Goal: Information Seeking & Learning: Learn about a topic

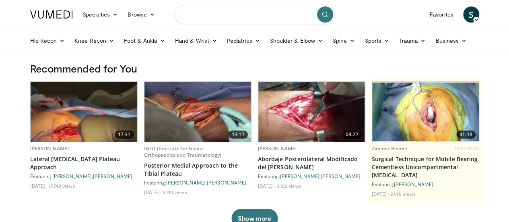
click at [230, 12] on input "Search topics, interventions" at bounding box center [254, 14] width 161 height 19
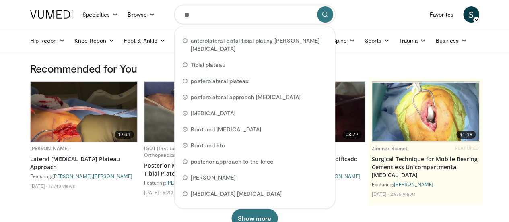
type input "*"
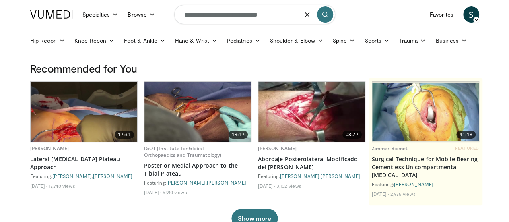
type input "**********"
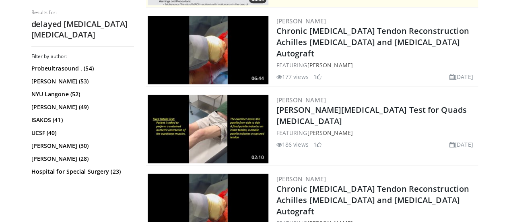
scroll to position [241, 0]
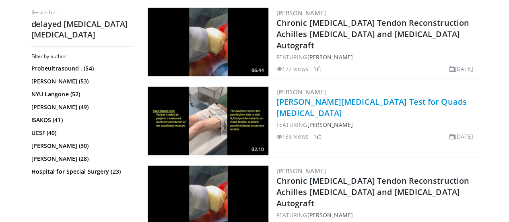
click at [354, 100] on link "Fixed Patella Test for Quads Tendon Rupture" at bounding box center [372, 107] width 190 height 22
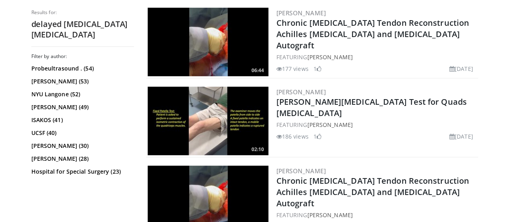
click at [209, 38] on img at bounding box center [208, 42] width 121 height 68
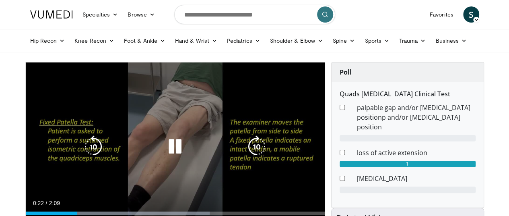
click at [254, 153] on icon "Video Player" at bounding box center [257, 146] width 23 height 23
click at [257, 111] on div "10 seconds Tap to unmute" at bounding box center [175, 146] width 299 height 168
click at [164, 153] on icon "Video Player" at bounding box center [175, 146] width 23 height 23
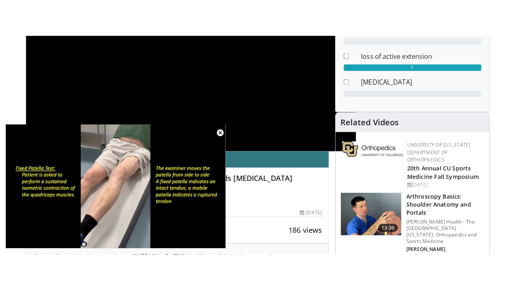
scroll to position [131, 0]
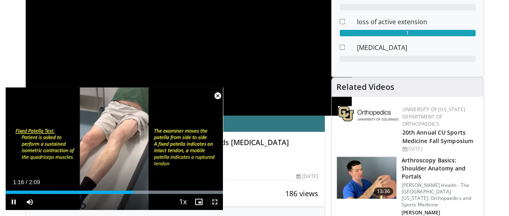
click at [215, 200] on span "Video Player" at bounding box center [215, 202] width 16 height 16
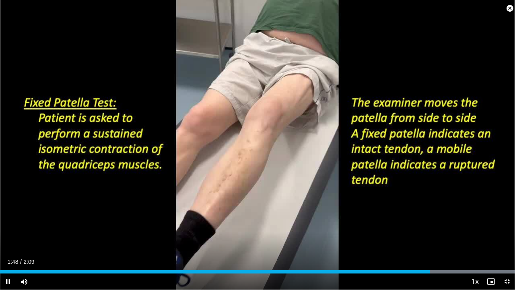
click at [509, 6] on span "Video Player" at bounding box center [510, 8] width 16 height 16
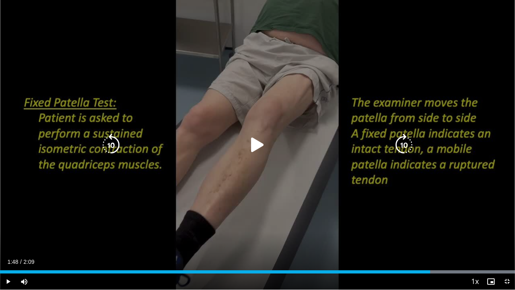
click at [416, 85] on div "10 seconds Tap to unmute" at bounding box center [257, 145] width 515 height 290
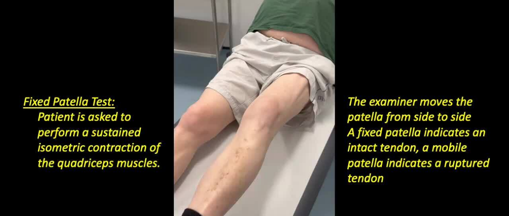
scroll to position [0, 0]
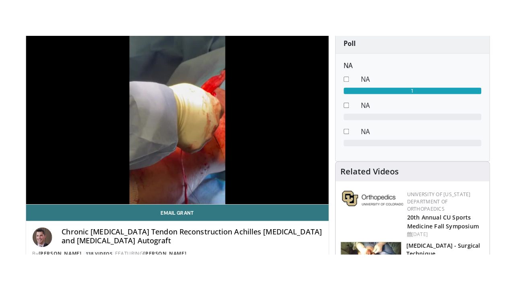
scroll to position [65, 0]
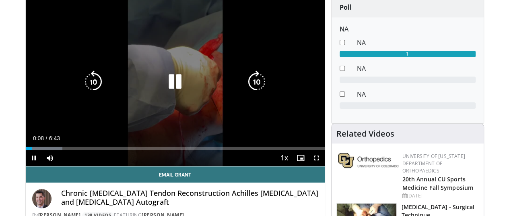
click at [256, 88] on icon "Video Player" at bounding box center [257, 81] width 23 height 23
click at [306, 92] on div "10 seconds Tap to unmute" at bounding box center [175, 82] width 299 height 168
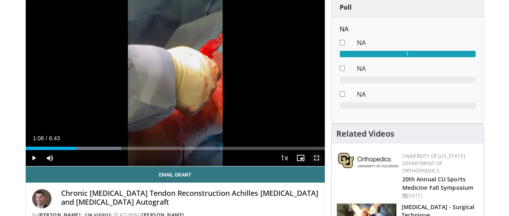
click at [323, 166] on span "Video Player" at bounding box center [317, 158] width 16 height 16
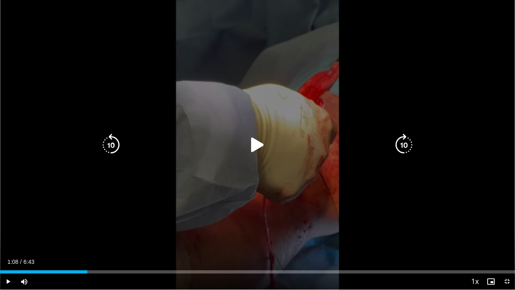
click at [260, 147] on icon "Video Player" at bounding box center [257, 145] width 23 height 23
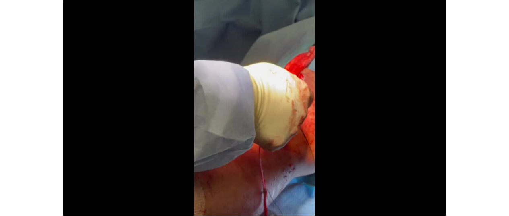
scroll to position [249, 0]
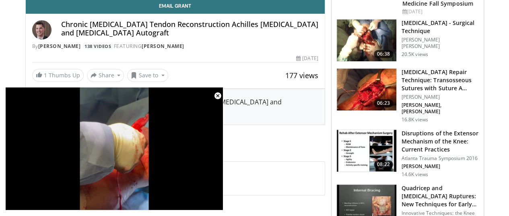
click at [378, 79] on img at bounding box center [367, 89] width 60 height 42
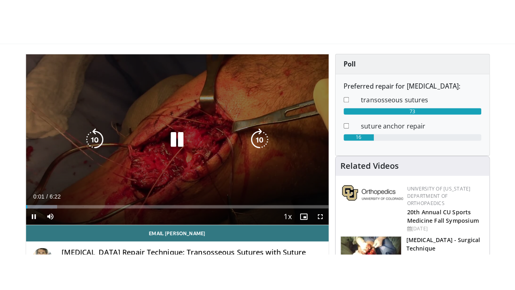
scroll to position [72, 0]
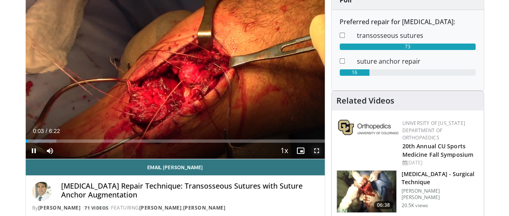
click at [325, 159] on span "Video Player" at bounding box center [317, 151] width 16 height 16
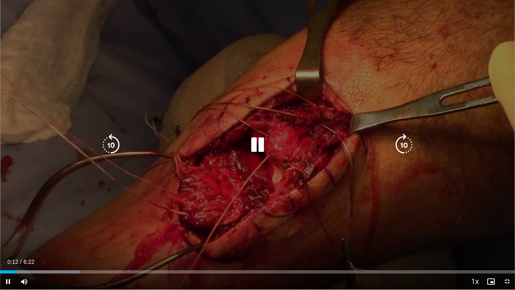
click at [402, 147] on icon "Video Player" at bounding box center [404, 145] width 23 height 23
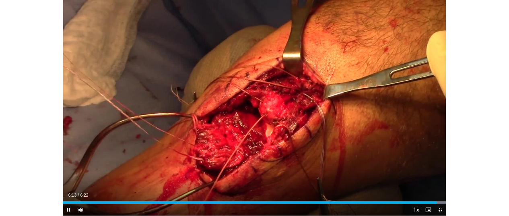
scroll to position [256, 0]
